Goal: Information Seeking & Learning: Learn about a topic

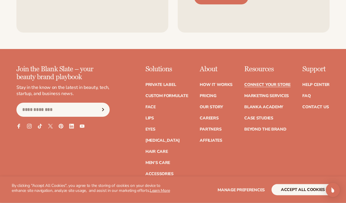
scroll to position [922, 0]
click at [277, 127] on link "Beyond the brand" at bounding box center [265, 129] width 42 height 4
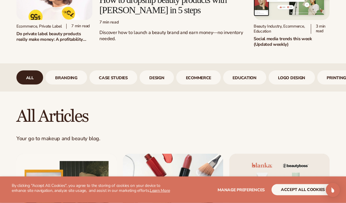
click at [311, 82] on link "logo design" at bounding box center [292, 78] width 46 height 14
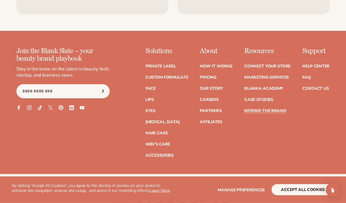
scroll to position [1095, 0]
